Goal: Task Accomplishment & Management: Complete application form

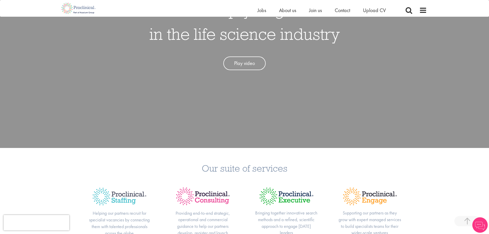
click at [248, 67] on link "Play video" at bounding box center [244, 63] width 42 height 14
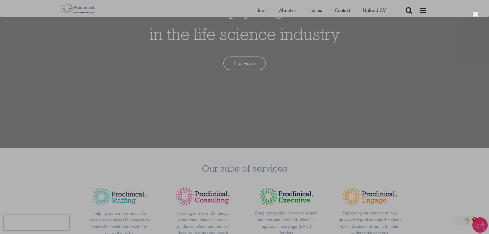
click at [391, 153] on div at bounding box center [244, 117] width 489 height 234
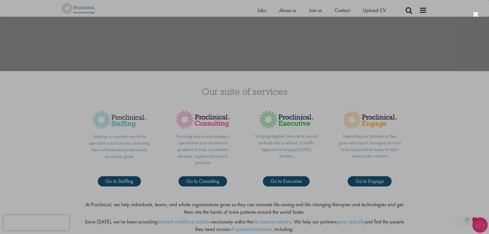
scroll to position [231, 0]
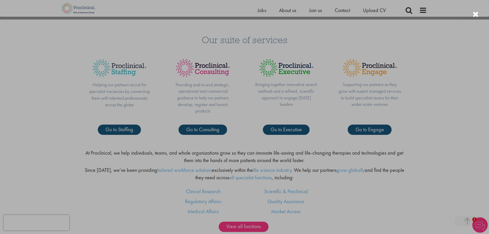
click at [412, 171] on div at bounding box center [244, 117] width 489 height 234
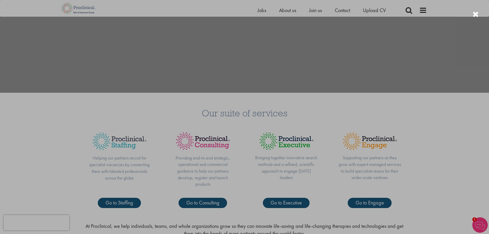
scroll to position [77, 0]
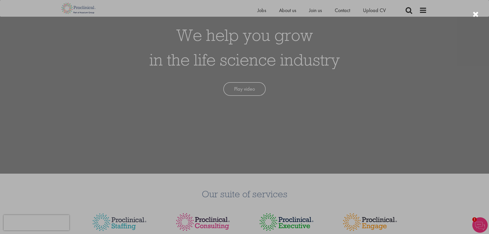
click at [472, 16] on div at bounding box center [244, 117] width 489 height 234
click at [475, 16] on div at bounding box center [476, 14] width 6 height 8
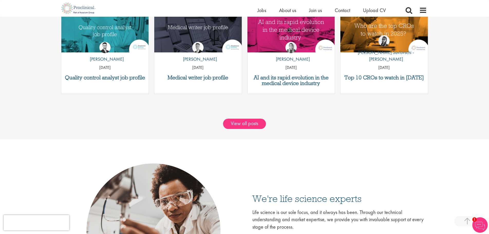
scroll to position [693, 0]
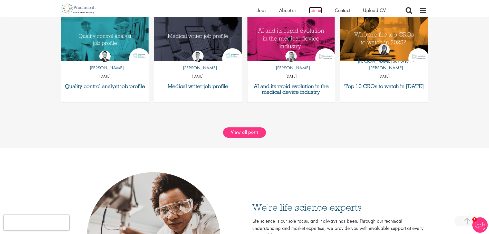
click at [317, 11] on span "Join us" at bounding box center [315, 10] width 13 height 7
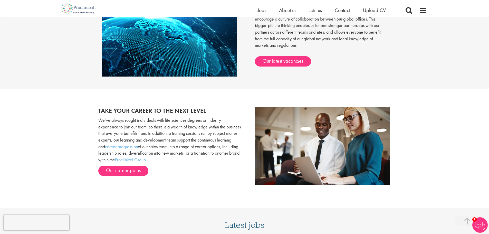
scroll to position [509, 0]
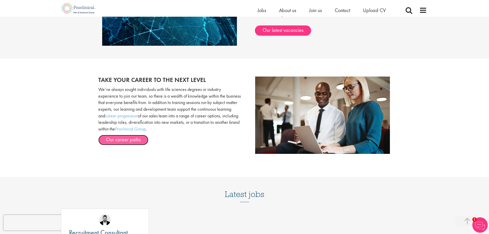
click at [132, 142] on link "Our career paths" at bounding box center [123, 140] width 50 height 10
click at [371, 12] on span "Upload CV" at bounding box center [374, 10] width 23 height 7
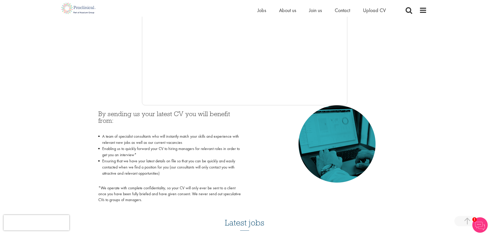
scroll to position [128, 0]
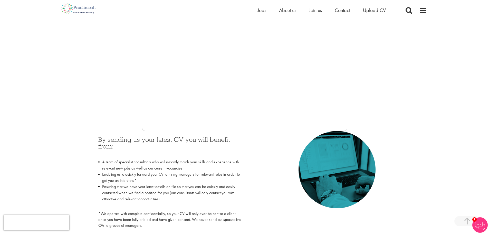
click at [223, 133] on div "By sending us your latest CV you will benefit from: A team of specialist consul…" at bounding box center [170, 181] width 150 height 100
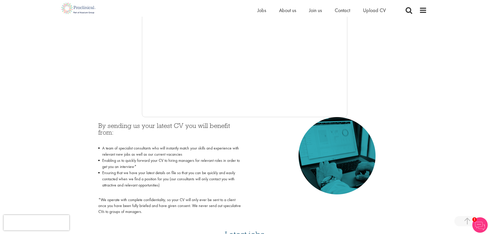
scroll to position [154, 0]
